Goal: Task Accomplishment & Management: Complete application form

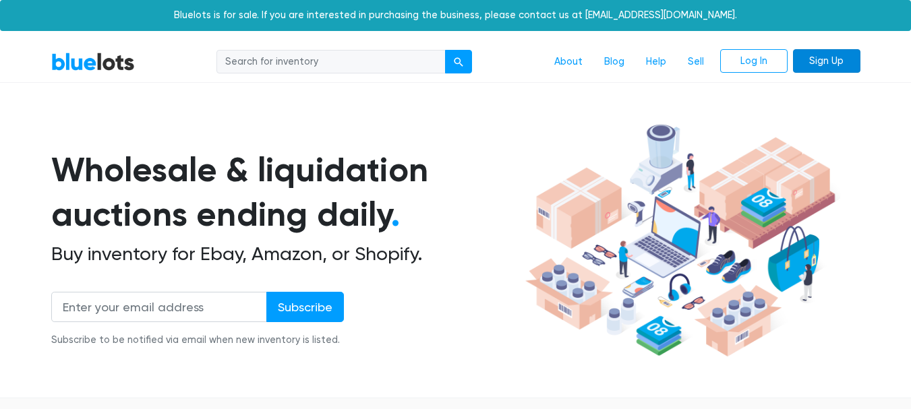
click at [820, 56] on link "Sign Up" at bounding box center [826, 61] width 67 height 24
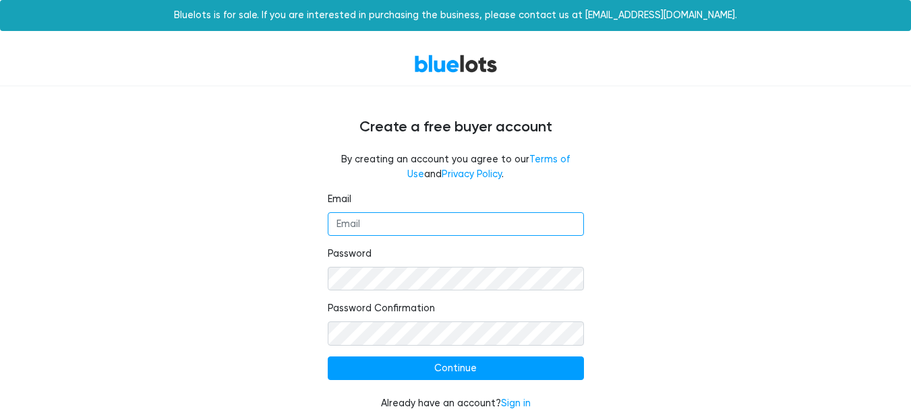
click at [471, 219] on input "Email" at bounding box center [456, 224] width 256 height 24
type input "[EMAIL_ADDRESS][DOMAIN_NAME]"
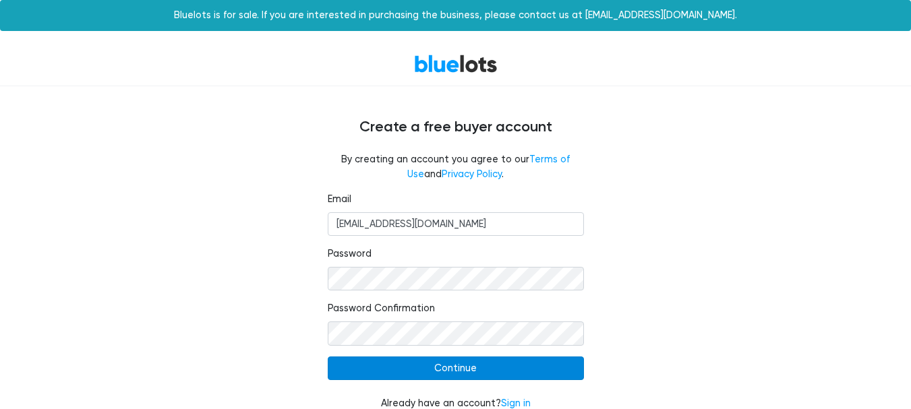
click at [438, 370] on input "Continue" at bounding box center [456, 369] width 256 height 24
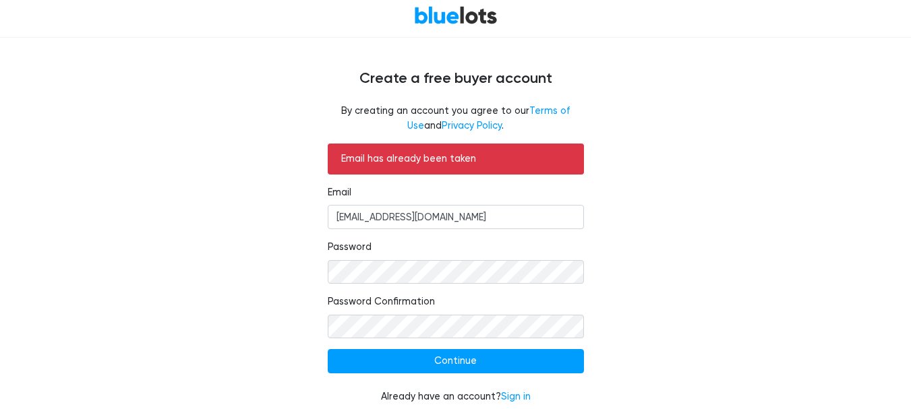
scroll to position [60, 0]
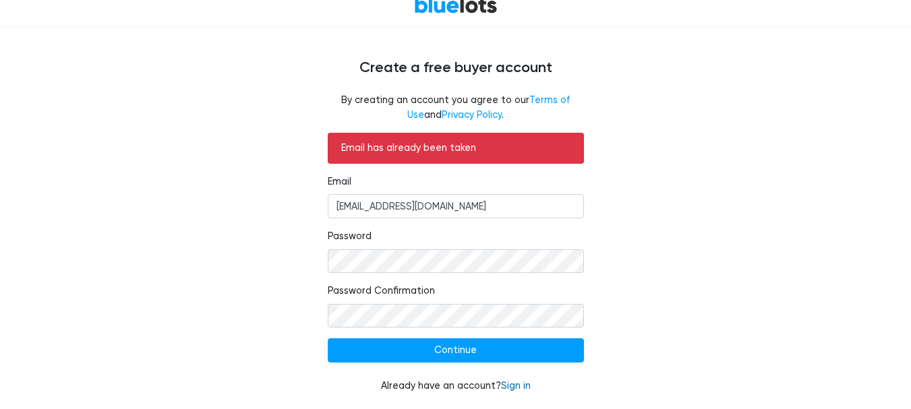
click at [519, 384] on link "Sign in" at bounding box center [516, 385] width 30 height 11
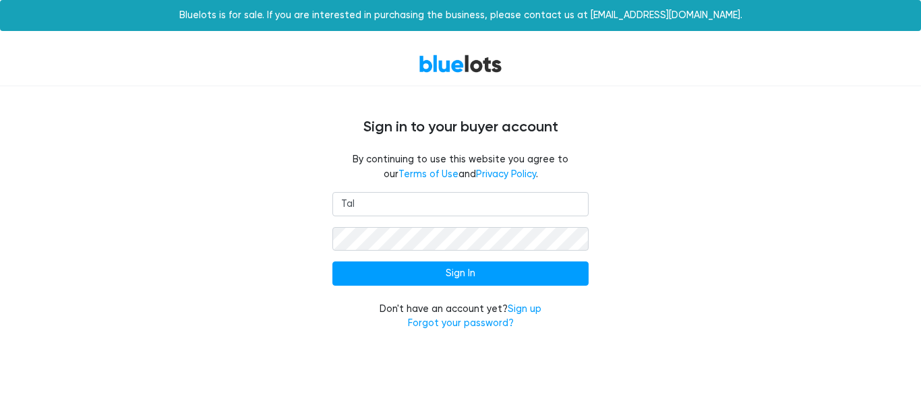
type input "[EMAIL_ADDRESS][DOMAIN_NAME]"
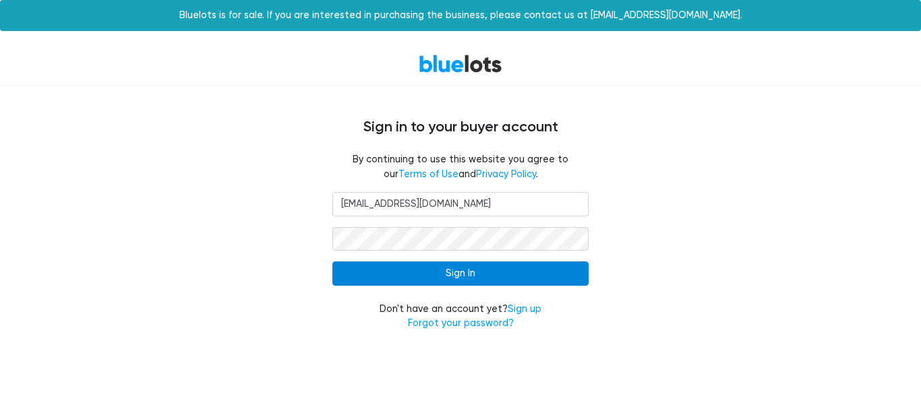
click at [434, 266] on input "Sign In" at bounding box center [460, 274] width 256 height 24
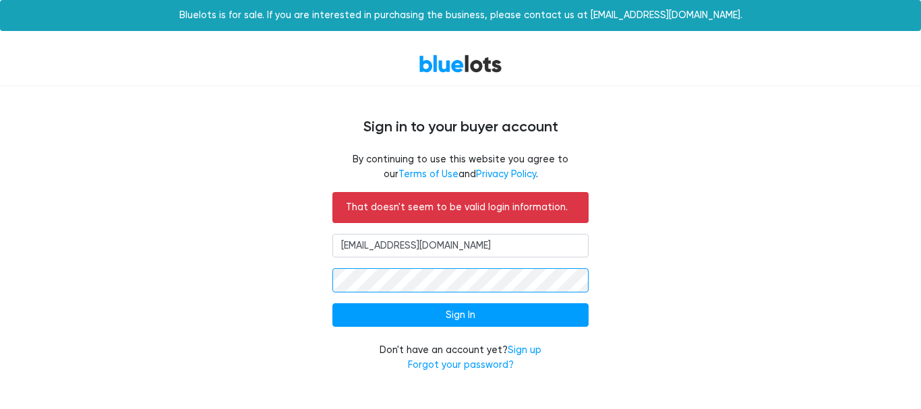
click at [332, 303] on input "Sign In" at bounding box center [460, 315] width 256 height 24
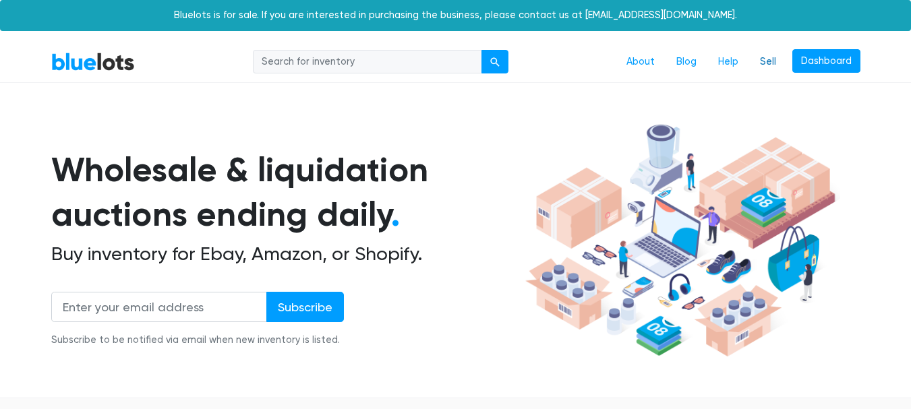
click at [771, 57] on link "Sell" at bounding box center [768, 62] width 38 height 26
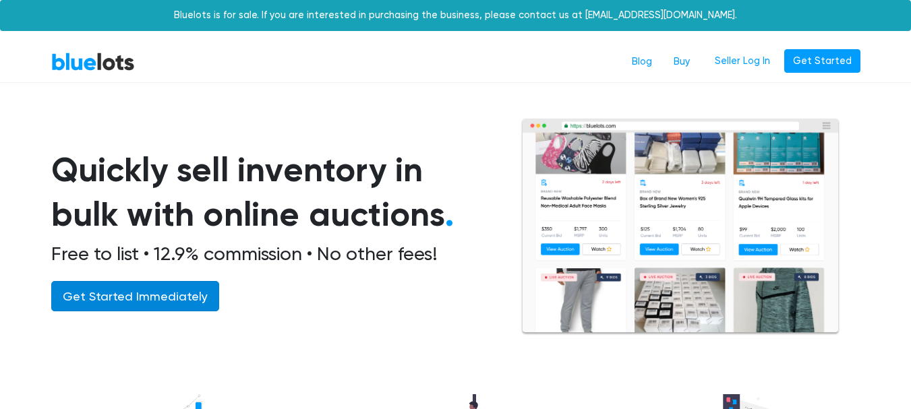
click at [186, 284] on link "Get Started Immediately" at bounding box center [135, 296] width 168 height 30
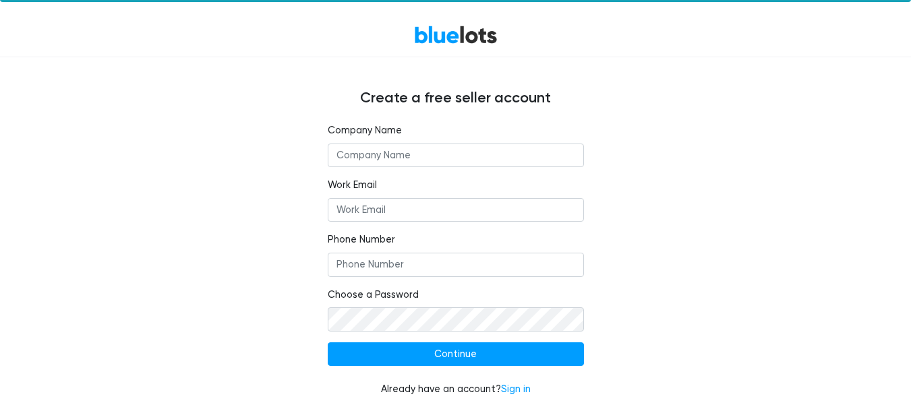
scroll to position [33, 0]
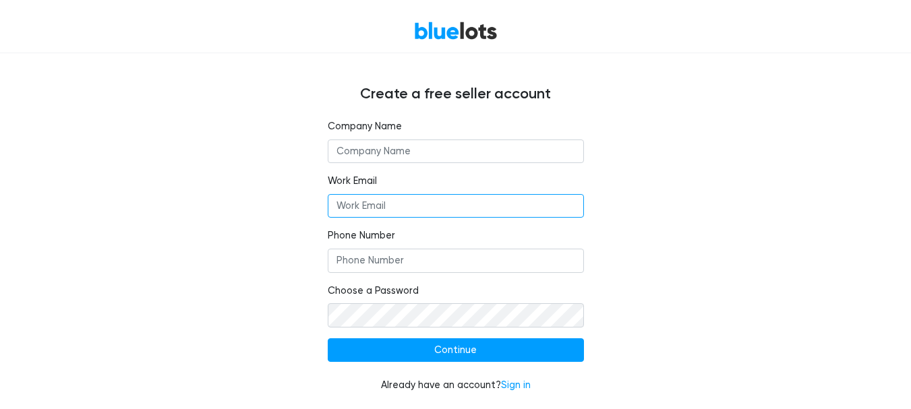
type input "[EMAIL_ADDRESS][DOMAIN_NAME]"
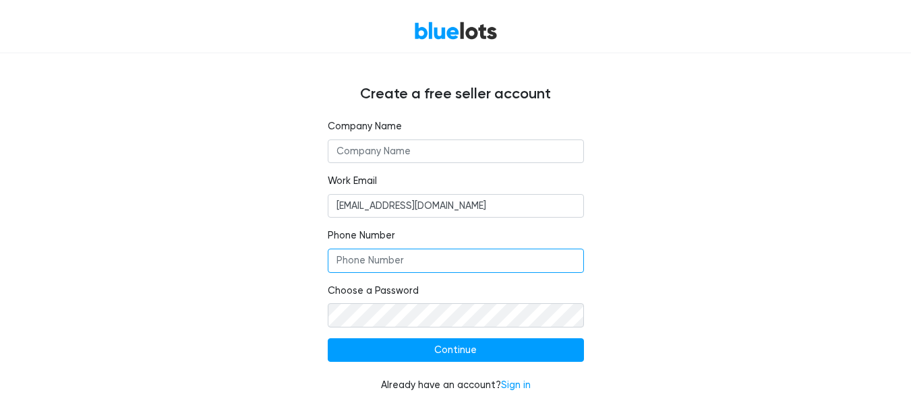
click at [420, 257] on input "Phone Number" at bounding box center [456, 261] width 256 height 24
type input "[PHONE_NUMBER]"
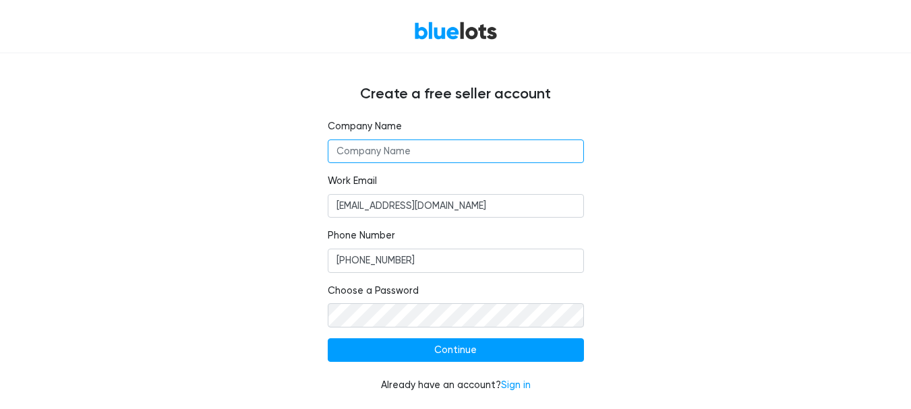
click at [424, 161] on input "text" at bounding box center [456, 152] width 256 height 24
click at [424, 152] on input "text" at bounding box center [456, 152] width 256 height 24
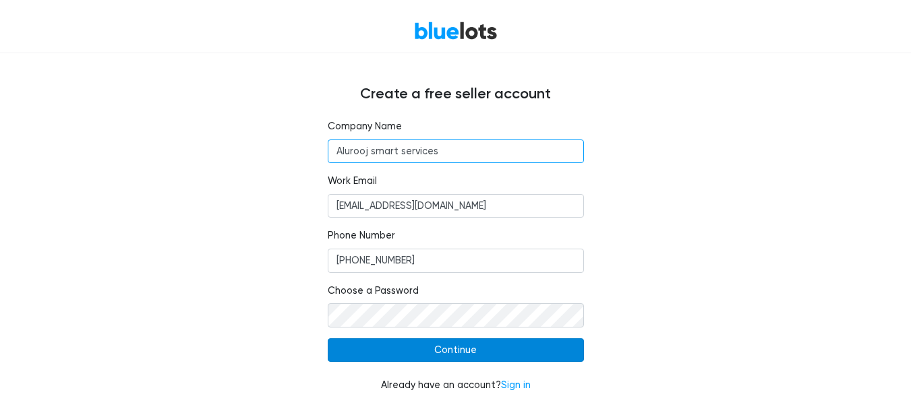
type input "Alurooj smart services"
click at [442, 345] on input "Continue" at bounding box center [456, 351] width 256 height 24
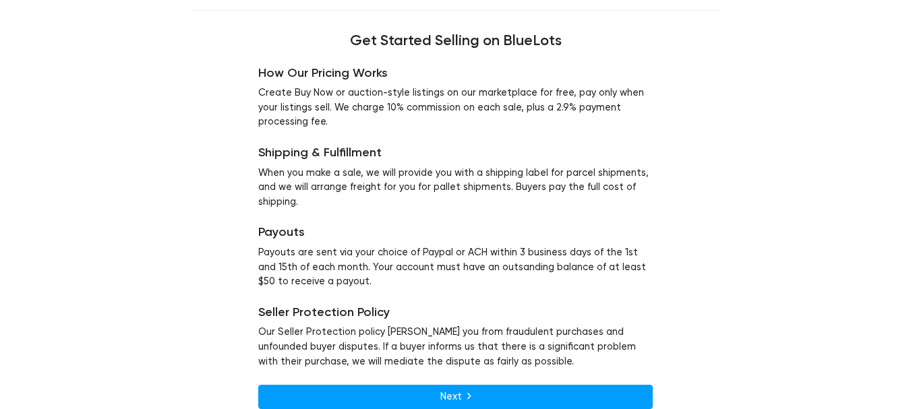
scroll to position [129, 0]
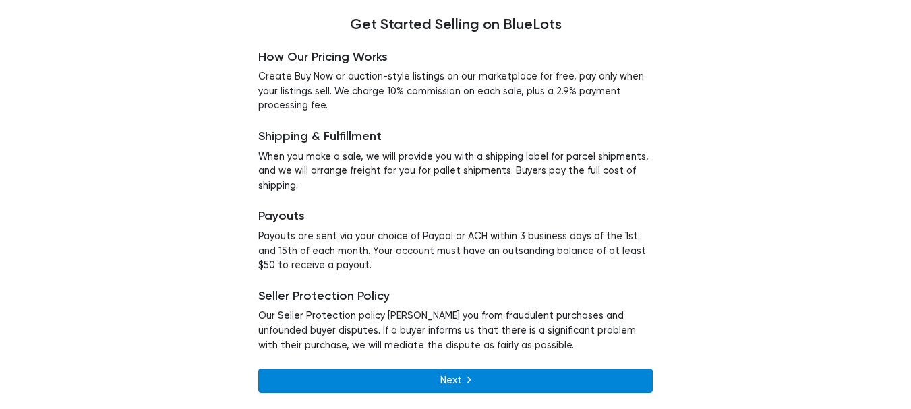
click at [498, 373] on link "Next" at bounding box center [455, 381] width 395 height 24
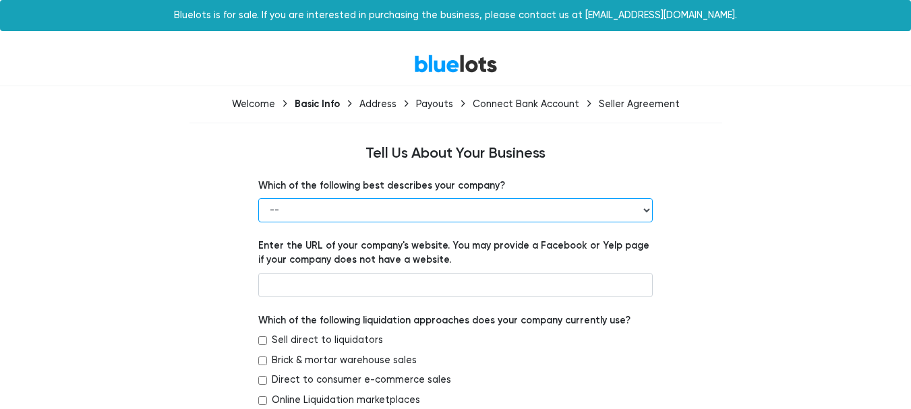
click at [455, 208] on select "-- Retailer Wholesaler Brand or Manufacturer Liquidator 3PL Other" at bounding box center [455, 210] width 395 height 24
select select "Retailer"
click at [258, 198] on select "-- Retailer Wholesaler Brand or Manufacturer Liquidator 3PL Other" at bounding box center [455, 210] width 395 height 24
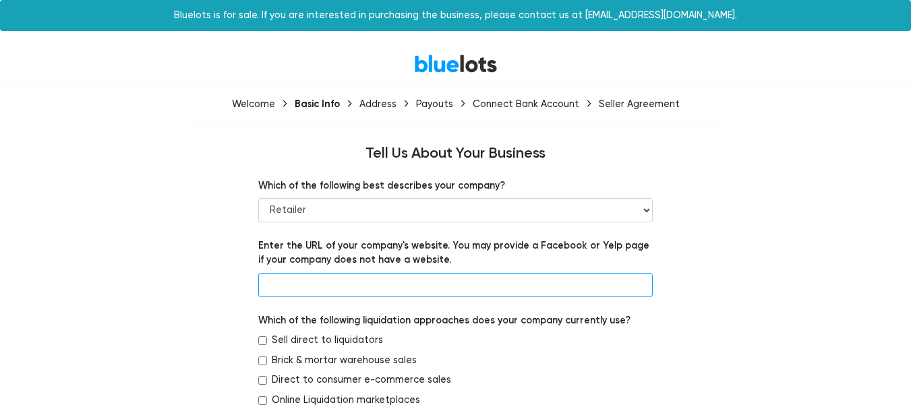
click at [429, 287] on input "text" at bounding box center [455, 285] width 395 height 24
type input "[DOMAIN_NAME]"
click at [515, 336] on div "Sell direct to liquidators" at bounding box center [455, 343] width 395 height 20
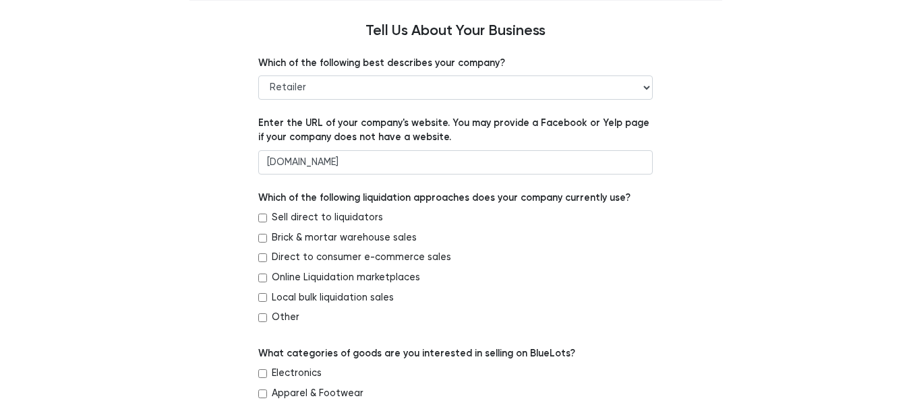
scroll to position [131, 0]
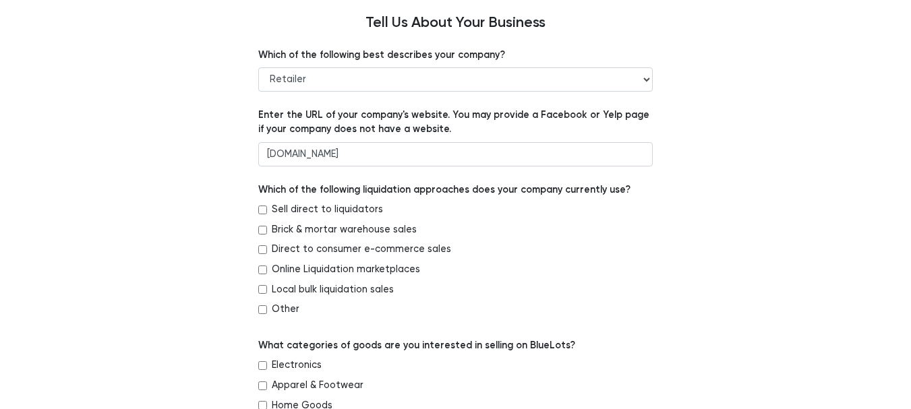
click at [262, 245] on div "Direct to consumer e-commerce sales" at bounding box center [455, 252] width 395 height 20
click at [260, 247] on input "Direct to consumer e-commerce sales" at bounding box center [262, 249] width 9 height 9
checkbox input "true"
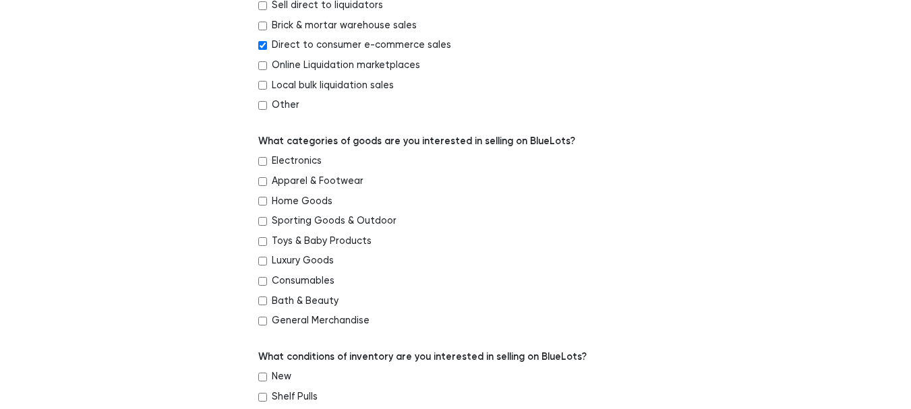
scroll to position [336, 0]
click at [262, 258] on input "Luxury Goods" at bounding box center [262, 260] width 9 height 9
checkbox input "true"
click at [260, 242] on input "Toys & Baby Products" at bounding box center [262, 241] width 9 height 9
checkbox input "true"
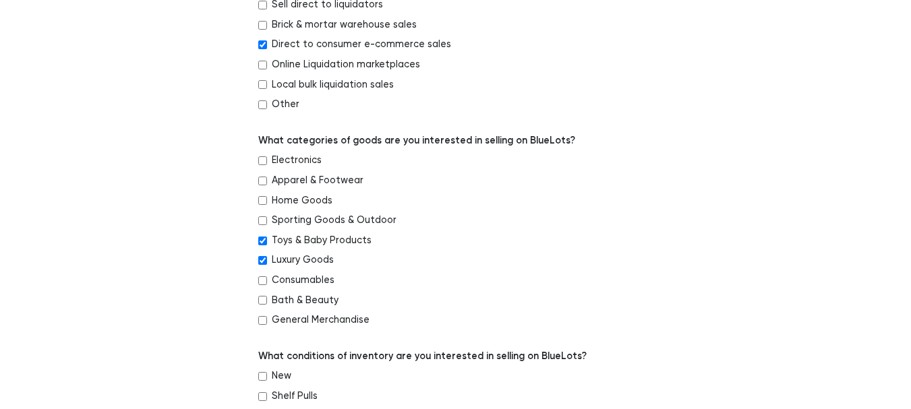
click at [262, 223] on input "Sporting Goods & Outdoor" at bounding box center [262, 220] width 9 height 9
checkbox input "true"
click at [261, 318] on input "General Merchandise" at bounding box center [262, 320] width 9 height 9
checkbox input "true"
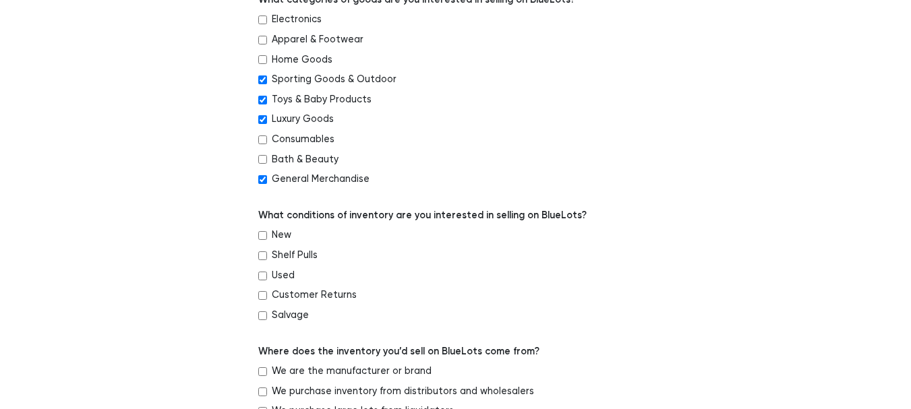
scroll to position [479, 0]
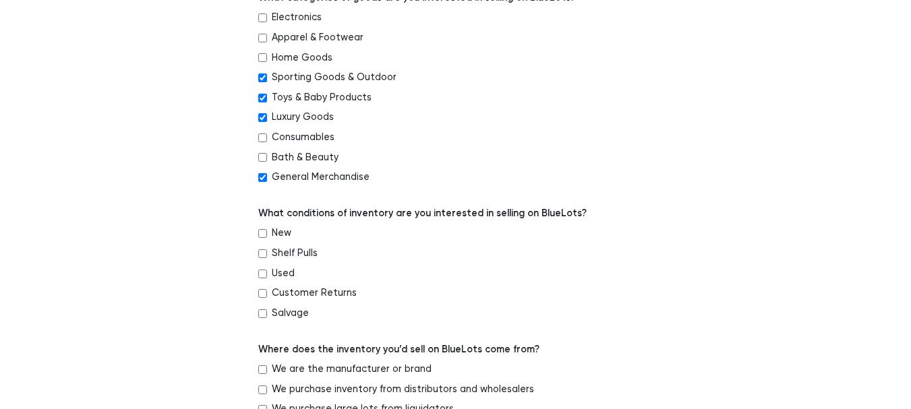
click at [262, 235] on input "New" at bounding box center [262, 233] width 9 height 9
checkbox input "true"
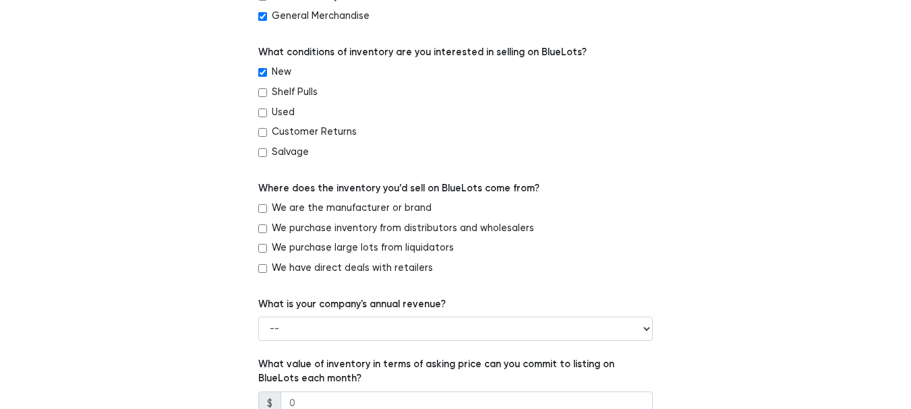
scroll to position [641, 0]
click at [262, 246] on input "We purchase large lots from liquidators" at bounding box center [262, 247] width 9 height 9
checkbox input "true"
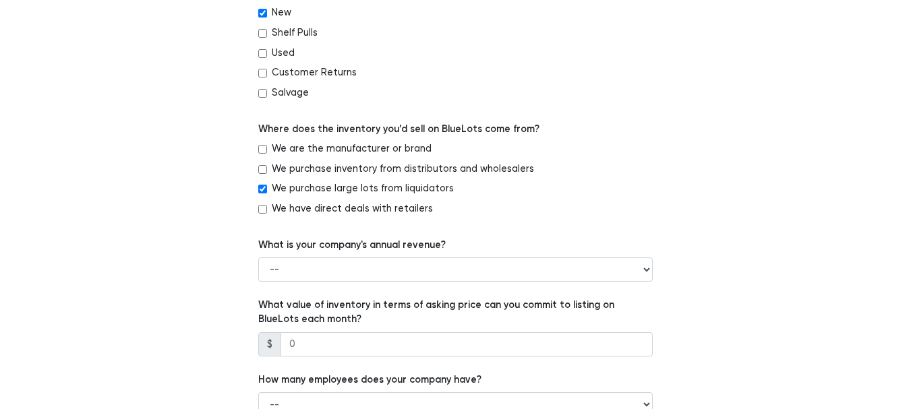
scroll to position [704, 0]
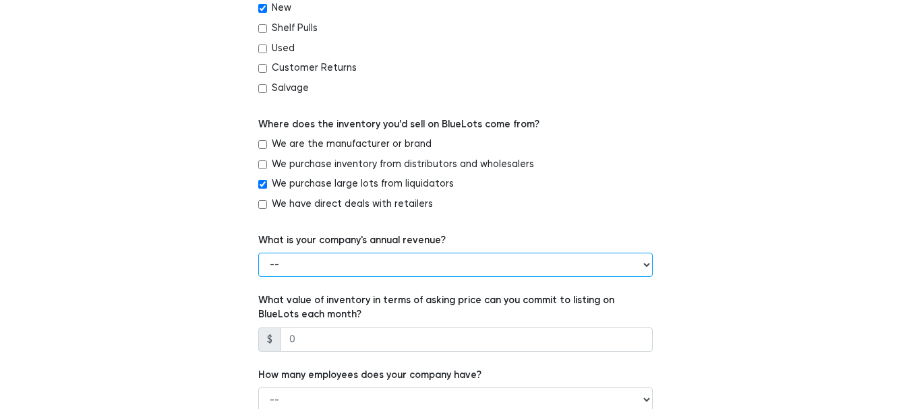
click at [312, 264] on select "-- Less than $100,000 $100,000 to $500,000 $500,000 to $1,000,000 $1,000,000 to…" at bounding box center [455, 265] width 395 height 24
select select "Less than $100,000"
click at [258, 253] on select "-- Less than $100,000 $100,000 to $500,000 $500,000 to $1,000,000 $1,000,000 to…" at bounding box center [455, 265] width 395 height 24
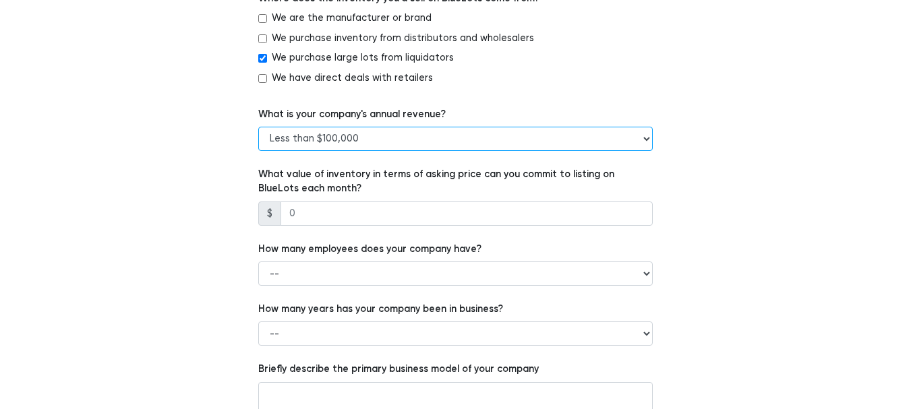
scroll to position [840, 0]
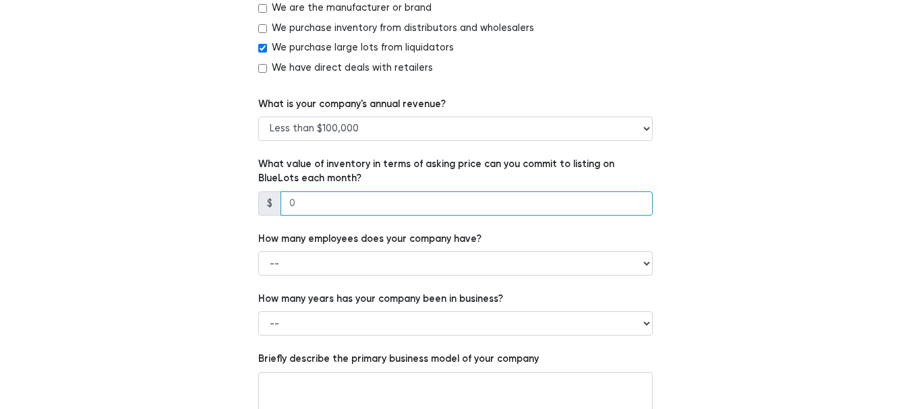
click at [382, 208] on input "number" at bounding box center [467, 204] width 372 height 24
type input "1"
type input "5"
type input "10000"
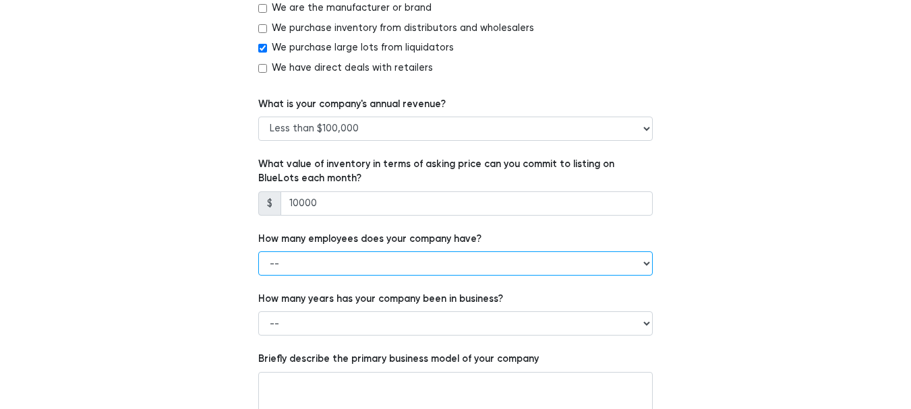
click at [341, 260] on select "-- 1 - 5 6 - 20 21 - 50 More than 50" at bounding box center [455, 264] width 395 height 24
select select "6 - 20"
click at [258, 252] on select "-- 1 - 5 6 - 20 21 - 50 More than 50" at bounding box center [455, 264] width 395 height 24
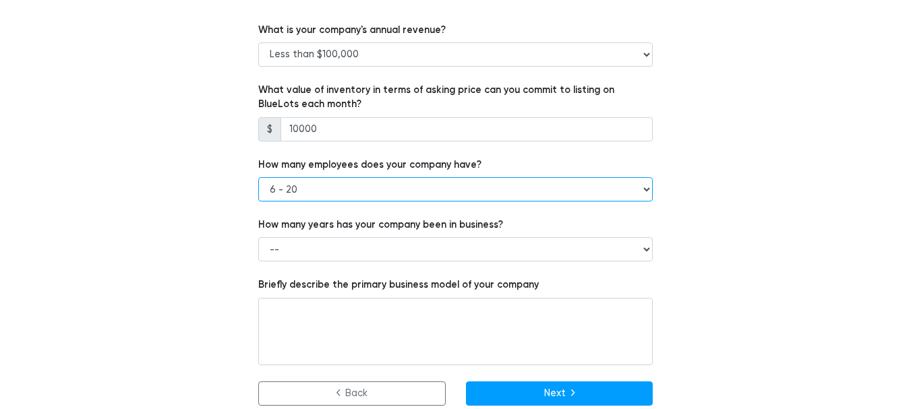
scroll to position [927, 0]
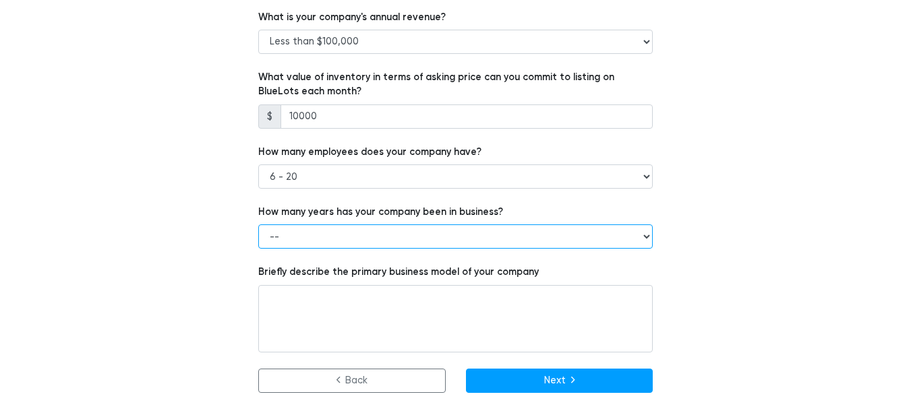
click at [344, 236] on select "-- Less than 1 year 1 to 3 years 4+ years" at bounding box center [455, 237] width 395 height 24
select select "1 to 3 years"
click at [258, 225] on select "-- Less than 1 year 1 to 3 years 4+ years" at bounding box center [455, 237] width 395 height 24
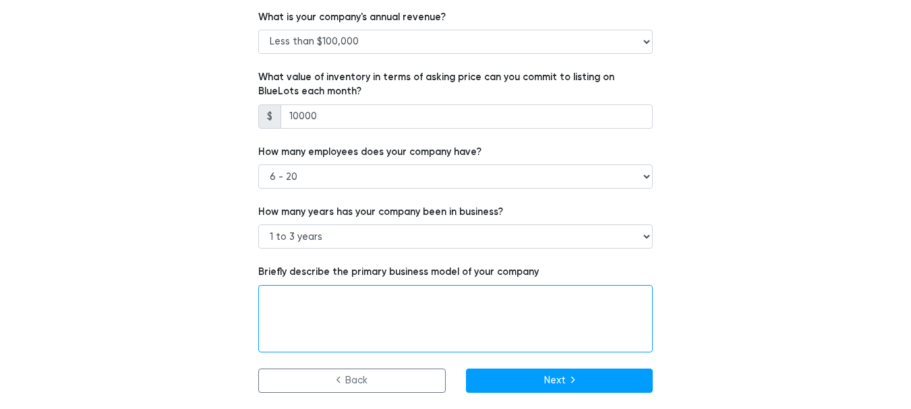
click at [352, 314] on textarea at bounding box center [455, 318] width 395 height 67
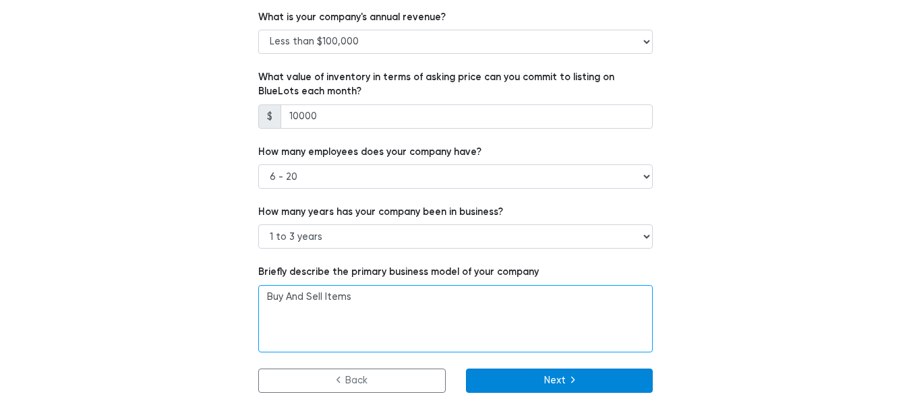
type textarea "Buy And Sell Items"
click at [546, 384] on button "Next" at bounding box center [559, 381] width 187 height 24
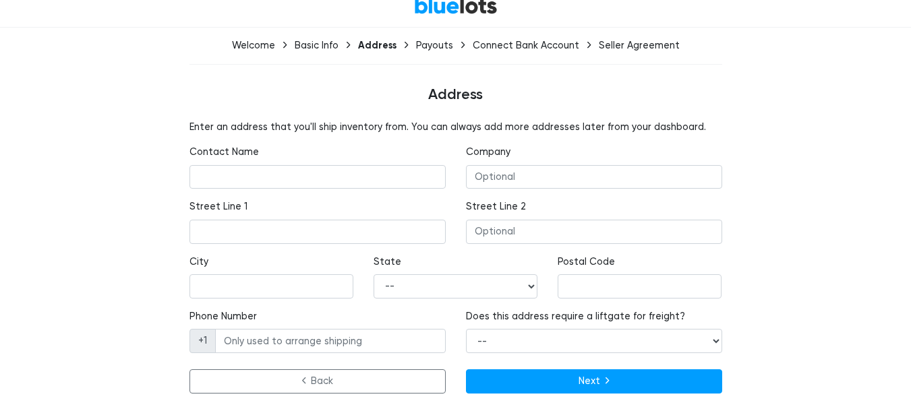
scroll to position [65, 0]
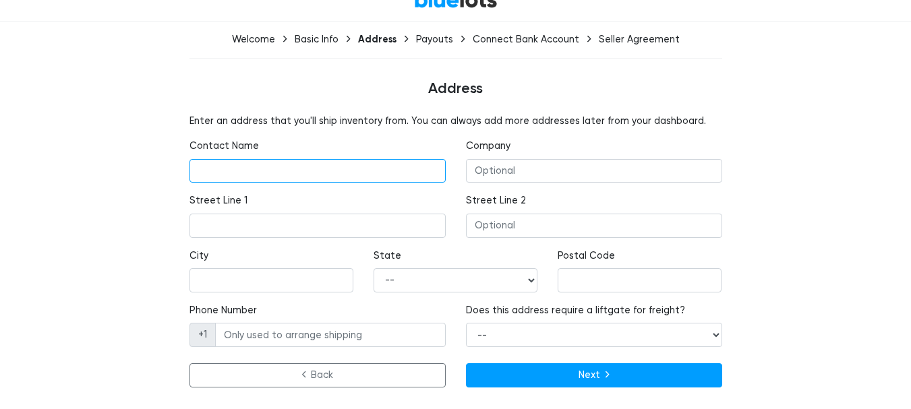
click at [312, 165] on input "text" at bounding box center [317, 171] width 256 height 24
click at [303, 182] on input "Talha" at bounding box center [317, 171] width 256 height 24
type input "[PERSON_NAME]"
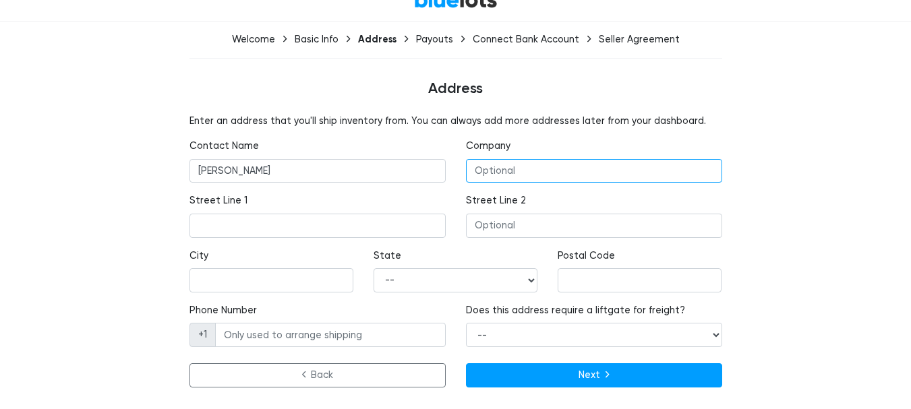
click at [490, 168] on input "text" at bounding box center [594, 171] width 256 height 24
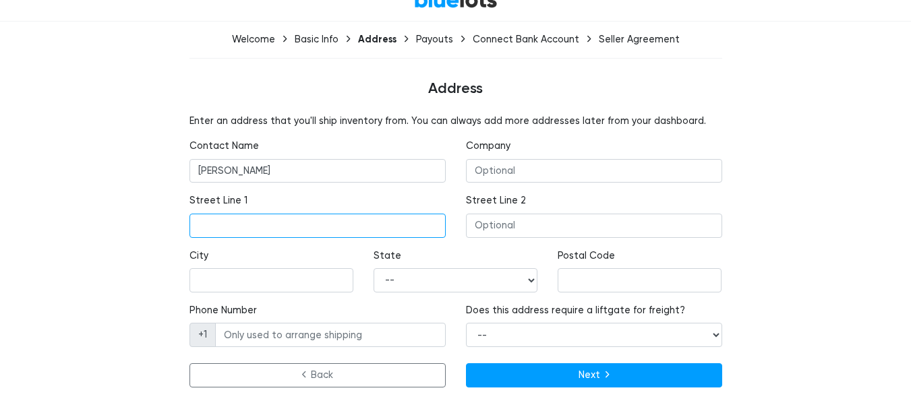
click at [318, 230] on input "text" at bounding box center [317, 226] width 256 height 24
click at [206, 338] on span "+1" at bounding box center [202, 335] width 26 height 24
click at [241, 342] on input "Phone Number" at bounding box center [330, 335] width 231 height 24
click at [227, 228] on input "text" at bounding box center [317, 226] width 256 height 24
type input "Pelham Hollow Ter."
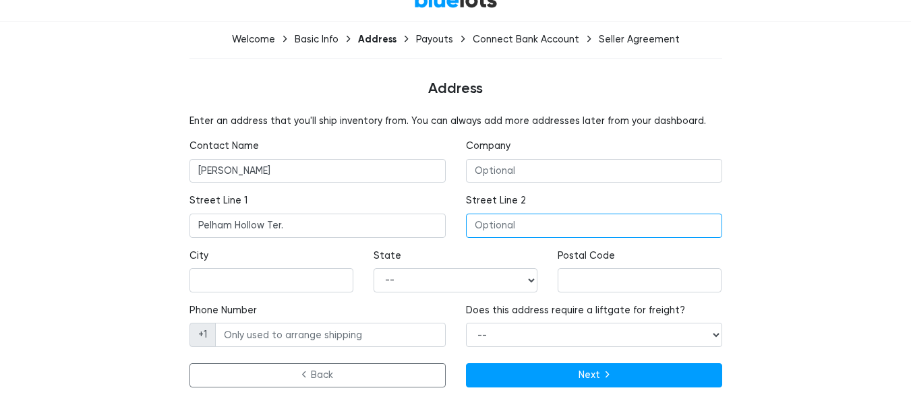
click at [490, 223] on input "text" at bounding box center [594, 226] width 256 height 24
type input "[GEOGRAPHIC_DATA]"
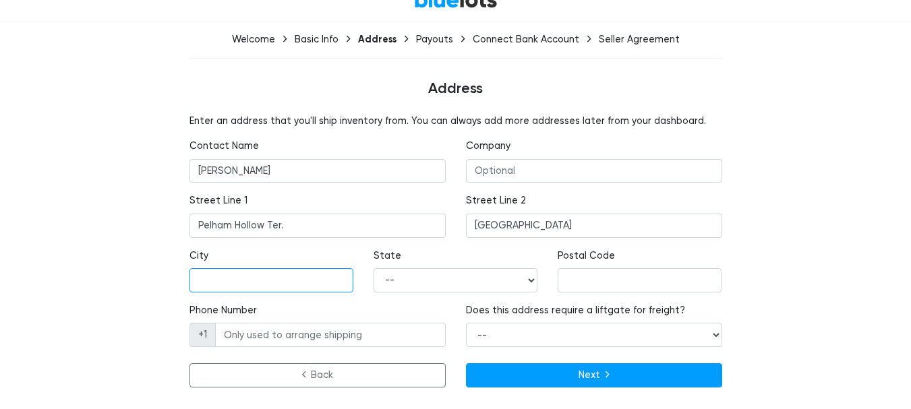
click at [308, 281] on input "text" at bounding box center [271, 280] width 164 height 24
type input "[GEOGRAPHIC_DATA]"
click at [398, 278] on select "-- Alabama Alaska Arizona Arkansas California Colorado Connecticut Delaware Dis…" at bounding box center [456, 280] width 164 height 24
select select "TX"
click at [374, 268] on select "-- Alabama Alaska Arizona Arkansas California Colorado Connecticut Delaware Dis…" at bounding box center [456, 280] width 164 height 24
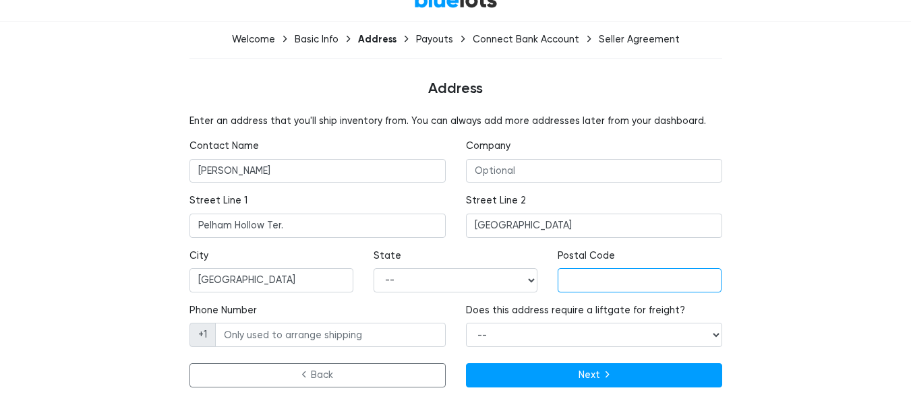
click at [597, 272] on input "text" at bounding box center [640, 280] width 164 height 24
type input "77407"
click at [412, 329] on input "Phone Number" at bounding box center [330, 335] width 231 height 24
click at [530, 331] on select "-- Yes No" at bounding box center [594, 335] width 256 height 24
select select "false"
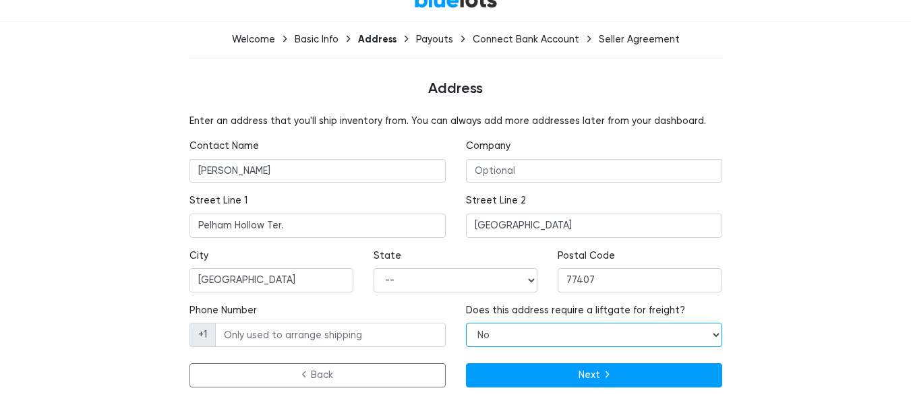
click at [466, 323] on select "-- Yes No" at bounding box center [594, 335] width 256 height 24
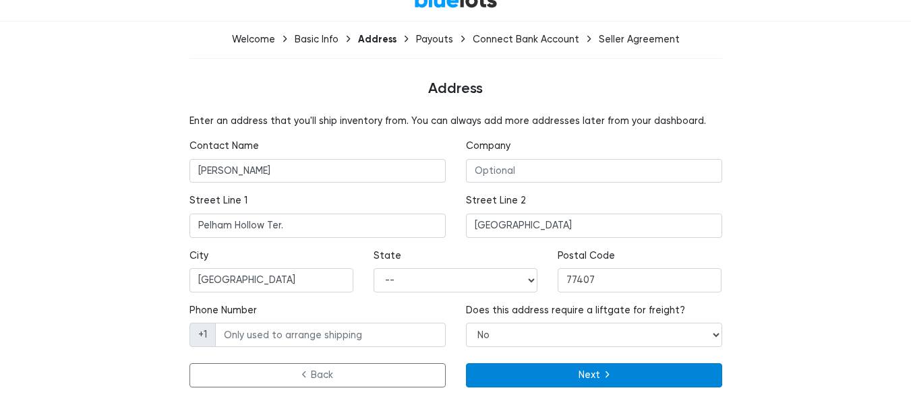
click at [523, 384] on button "Next" at bounding box center [594, 375] width 256 height 24
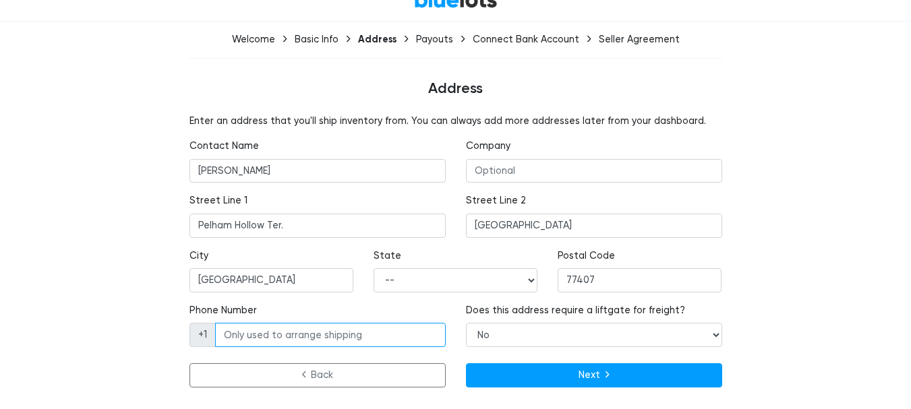
click at [403, 339] on input "Phone Number" at bounding box center [330, 335] width 231 height 24
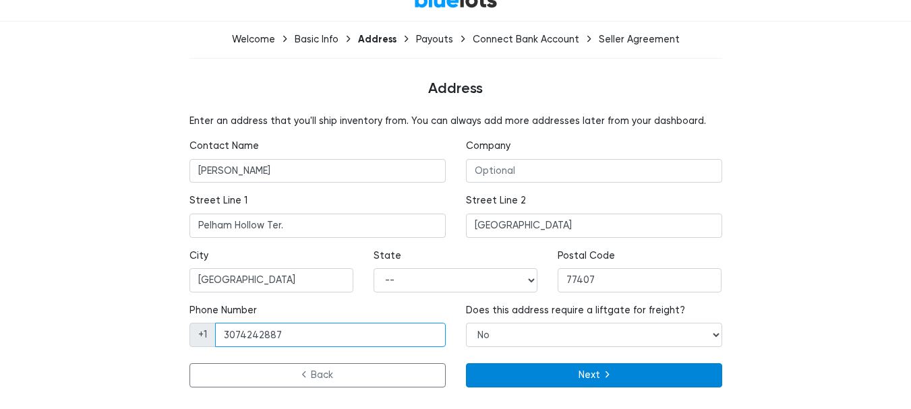
type input "3074242887"
click at [661, 377] on button "Next" at bounding box center [594, 375] width 256 height 24
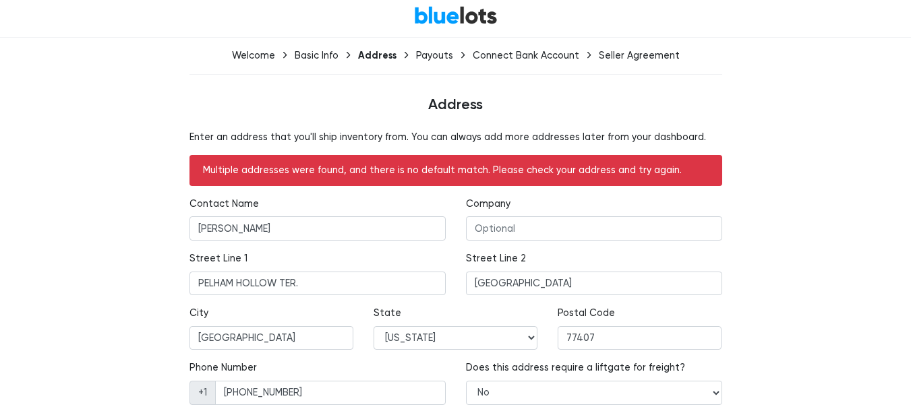
scroll to position [58, 0]
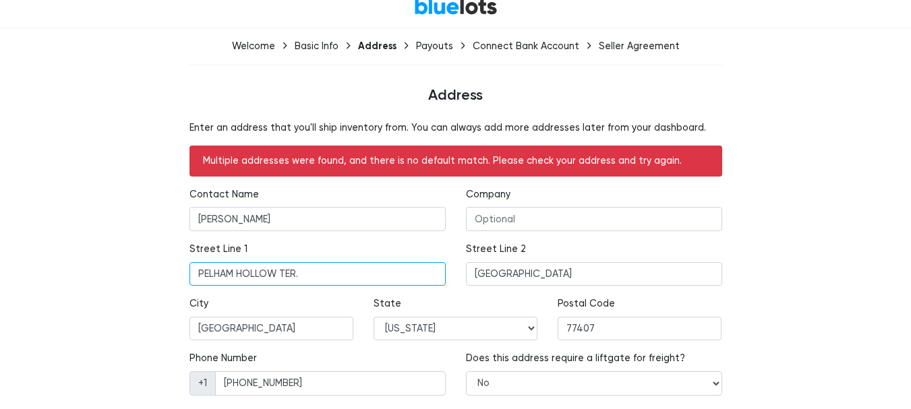
click at [196, 273] on input "PELHAM HOLLOW TER." at bounding box center [317, 274] width 256 height 24
click at [197, 270] on input "Pelham Hollow Ter" at bounding box center [317, 274] width 256 height 24
drag, startPoint x: 303, startPoint y: 274, endPoint x: 326, endPoint y: 274, distance: 23.6
click at [303, 274] on input "18306 [GEOGRAPHIC_DATA] Terail" at bounding box center [317, 274] width 256 height 24
type input "[STREET_ADDRESS]"
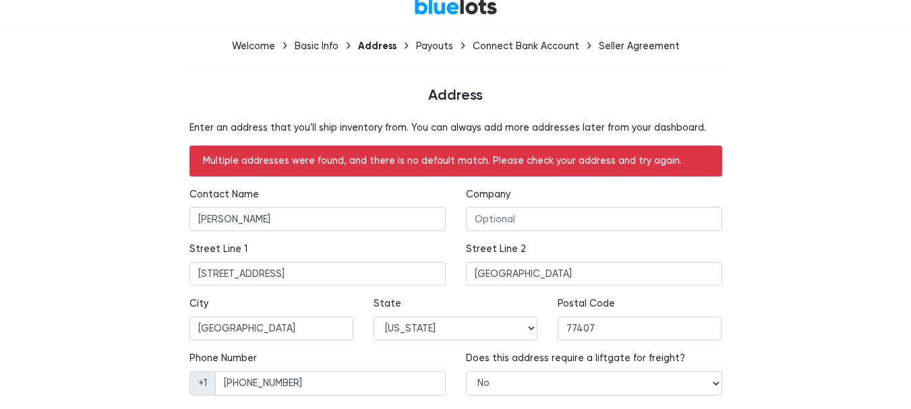
click at [794, 259] on div "Enter an address that you'll ship inventory from. You can always add more addre…" at bounding box center [455, 281] width 829 height 321
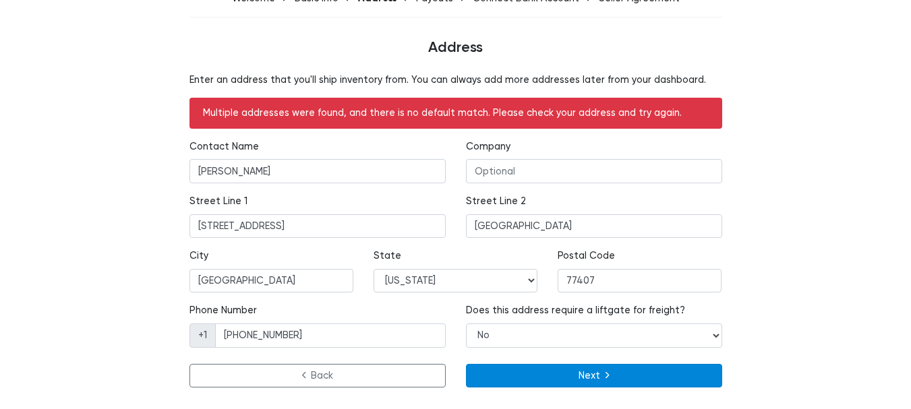
click at [660, 380] on button "Next" at bounding box center [594, 376] width 256 height 24
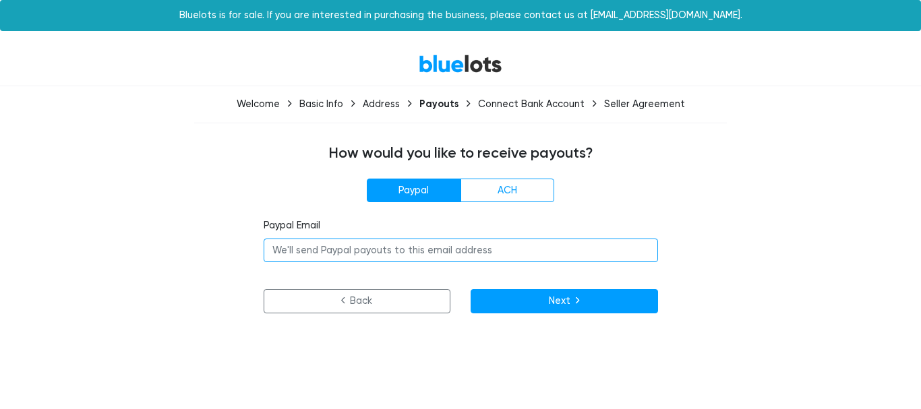
click at [401, 256] on input "email" at bounding box center [461, 251] width 395 height 24
click at [279, 254] on input "Samakhkahn786@" at bounding box center [461, 251] width 395 height 24
click at [320, 251] on input "Samakhkahn786@" at bounding box center [461, 251] width 395 height 24
click at [374, 252] on input "Samakhkhan786@" at bounding box center [461, 251] width 395 height 24
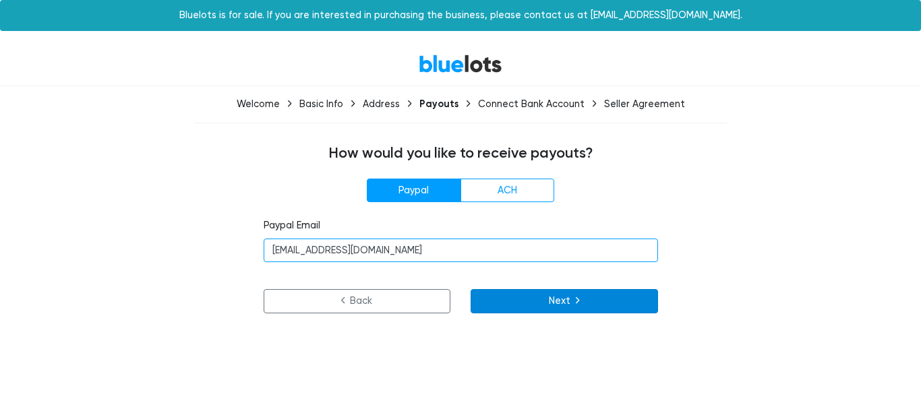
type input "[EMAIL_ADDRESS][DOMAIN_NAME]"
click at [517, 294] on button "Next" at bounding box center [564, 301] width 187 height 24
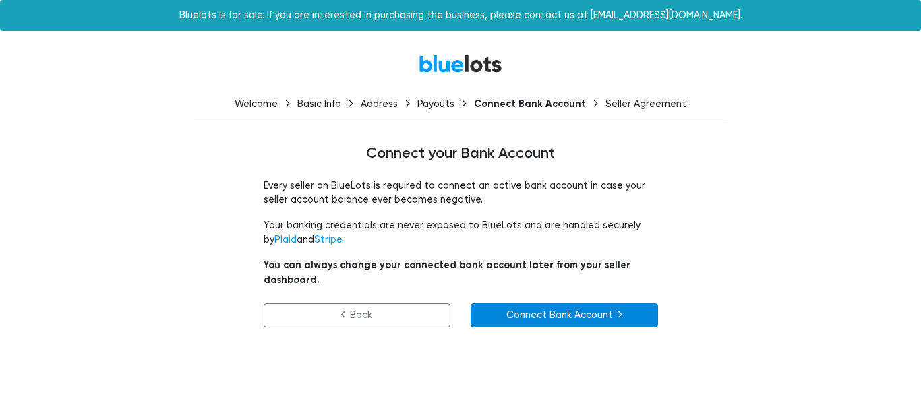
click at [506, 303] on link "Connect Bank Account" at bounding box center [564, 315] width 187 height 24
click at [640, 109] on div "Seller Agreement" at bounding box center [646, 103] width 81 height 11
